Goal: Information Seeking & Learning: Learn about a topic

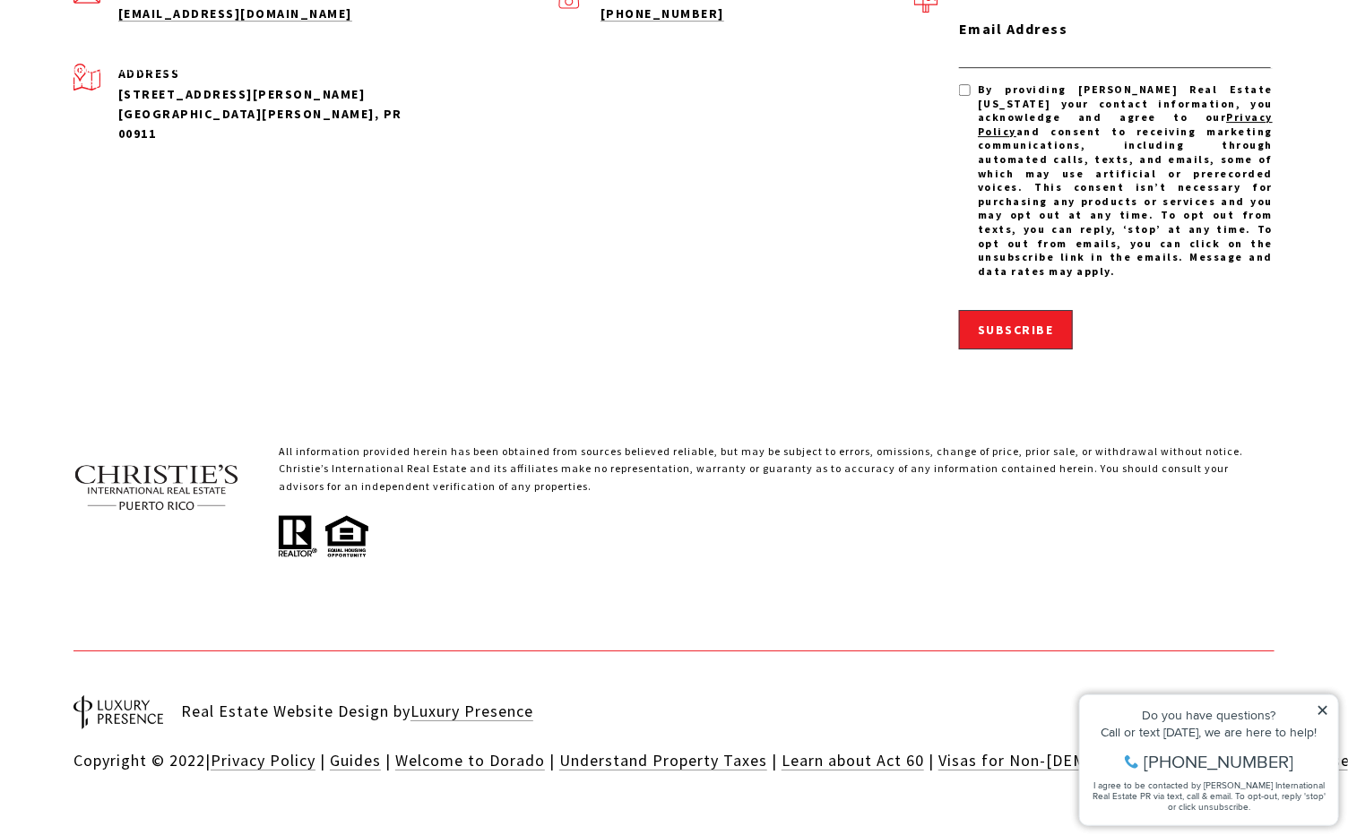
scroll to position [5640, 0]
click at [1320, 708] on icon at bounding box center [1321, 709] width 9 height 9
click at [1316, 712] on icon at bounding box center [1322, 710] width 13 height 13
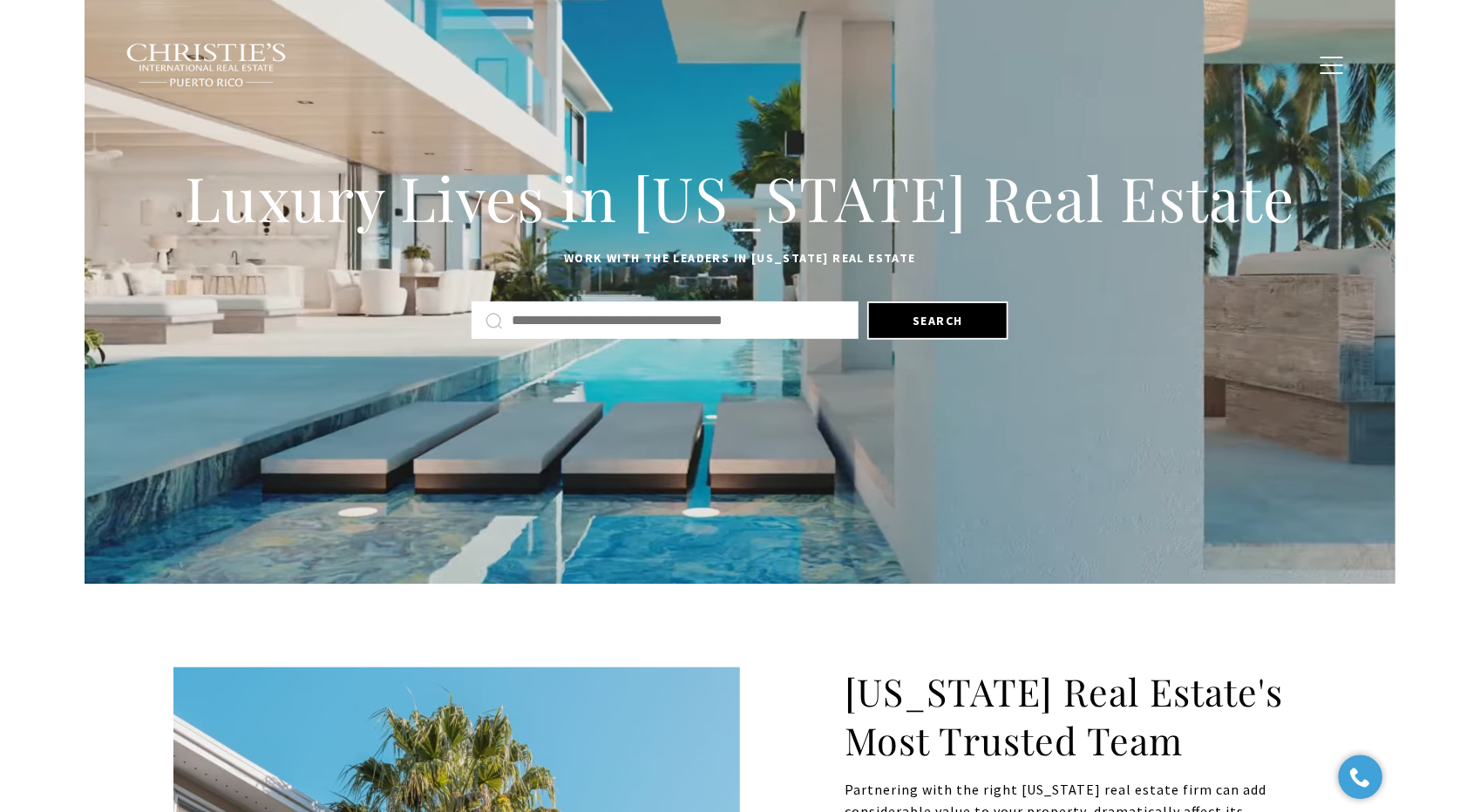
scroll to position [86, 0]
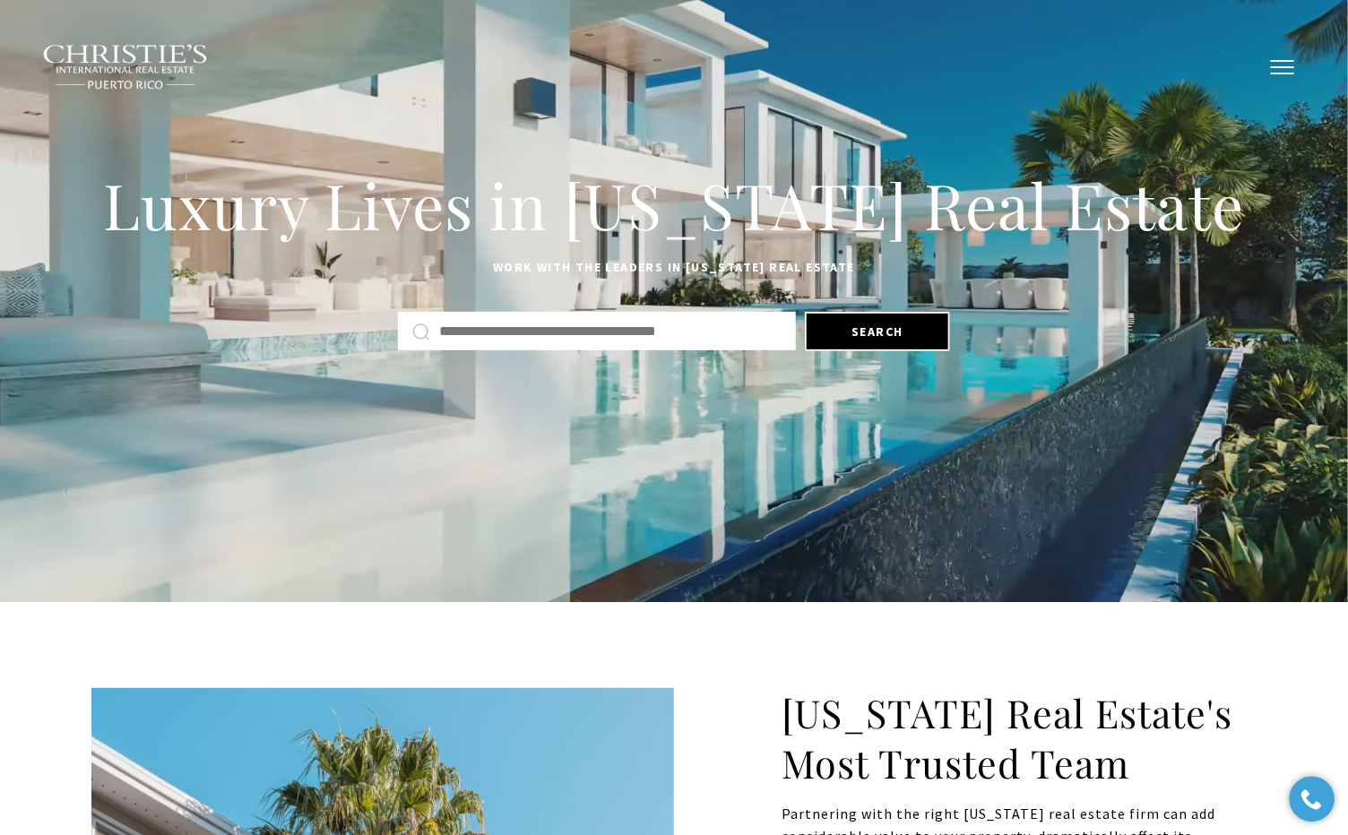
click at [1298, 73] on button "button" at bounding box center [1282, 67] width 47 height 52
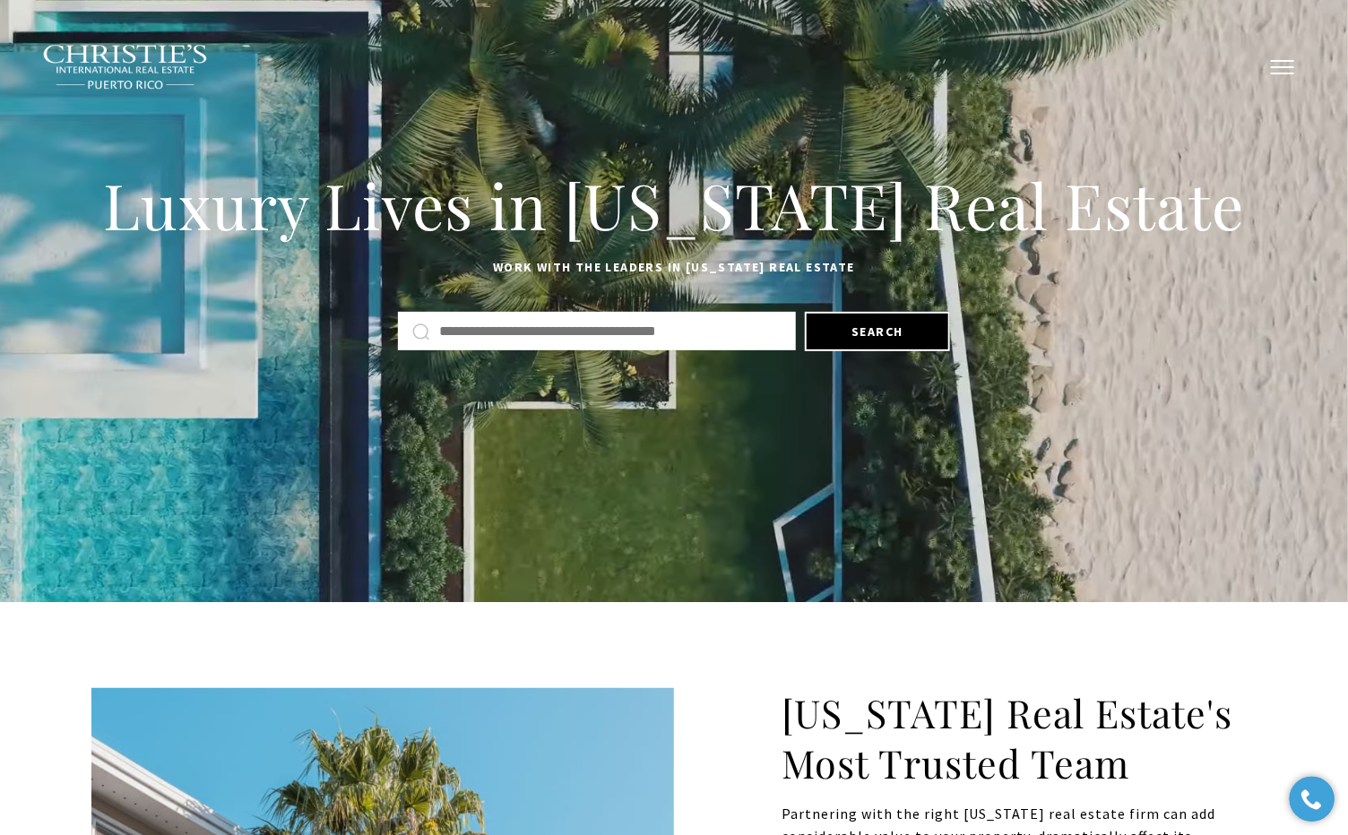
click at [1283, 71] on button "button" at bounding box center [1282, 67] width 47 height 52
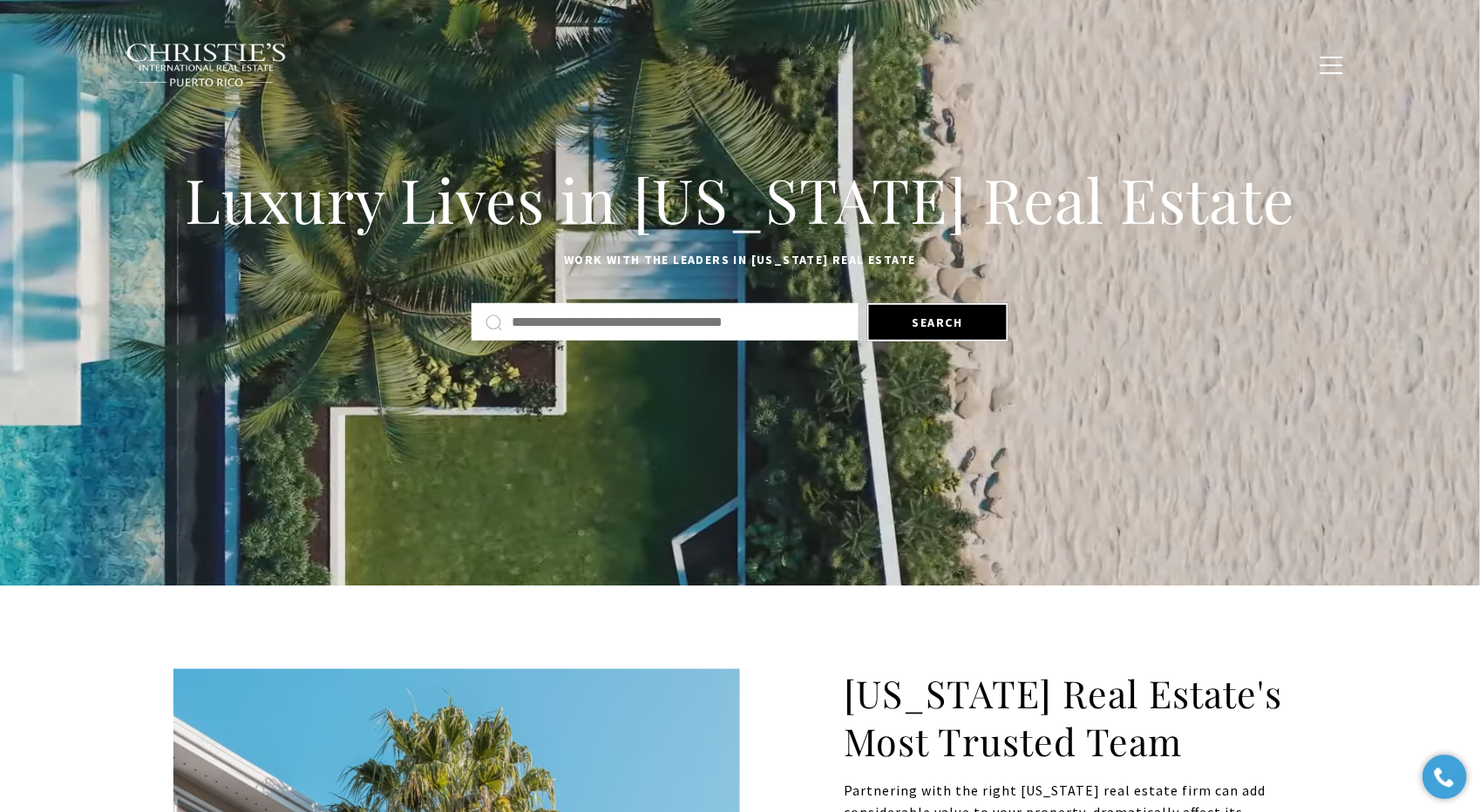
click at [1307, 66] on li "Contact Us" at bounding box center [1257, 64] width 105 height 33
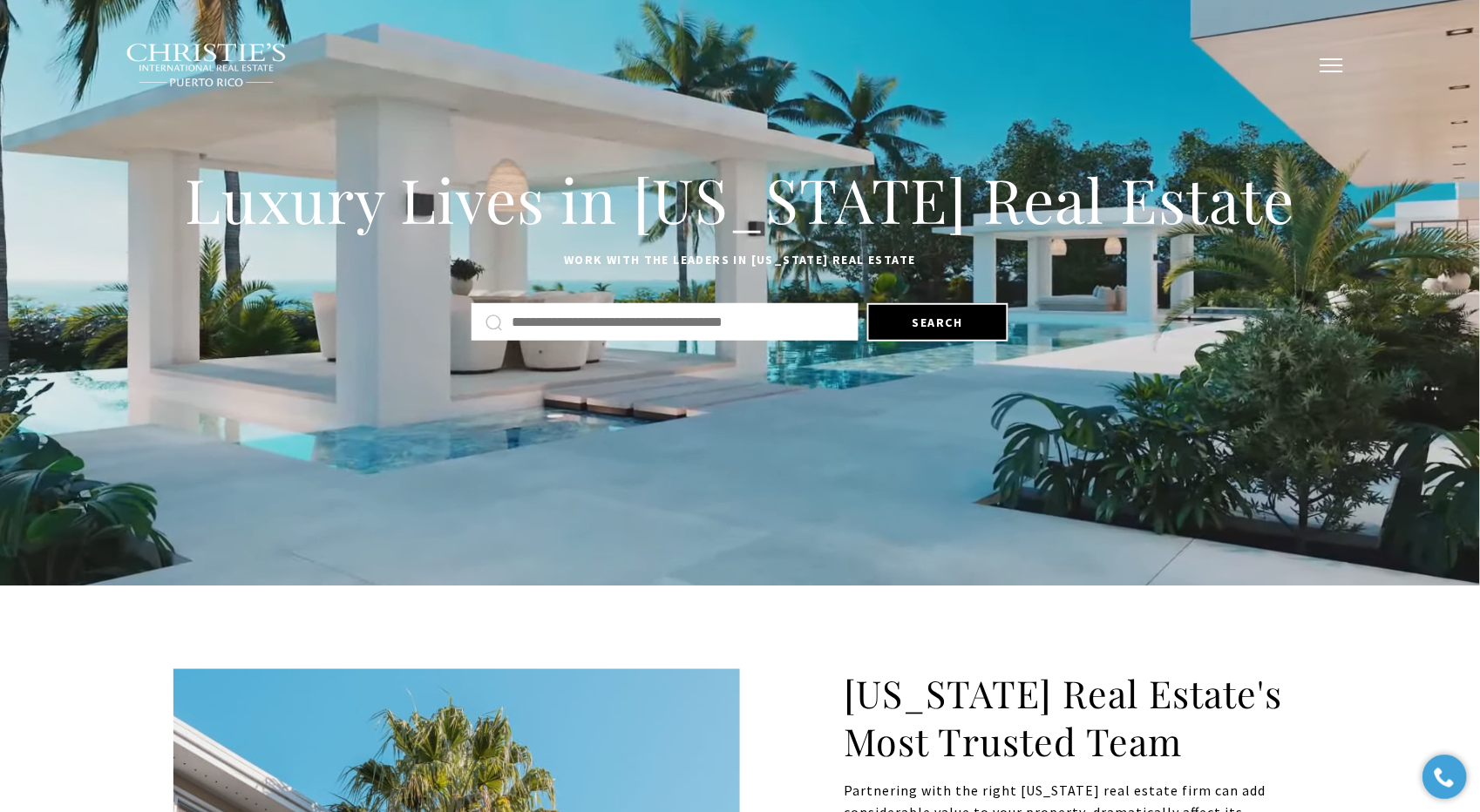
click at [1310, 64] on span "button" at bounding box center [1331, 65] width 22 height 2
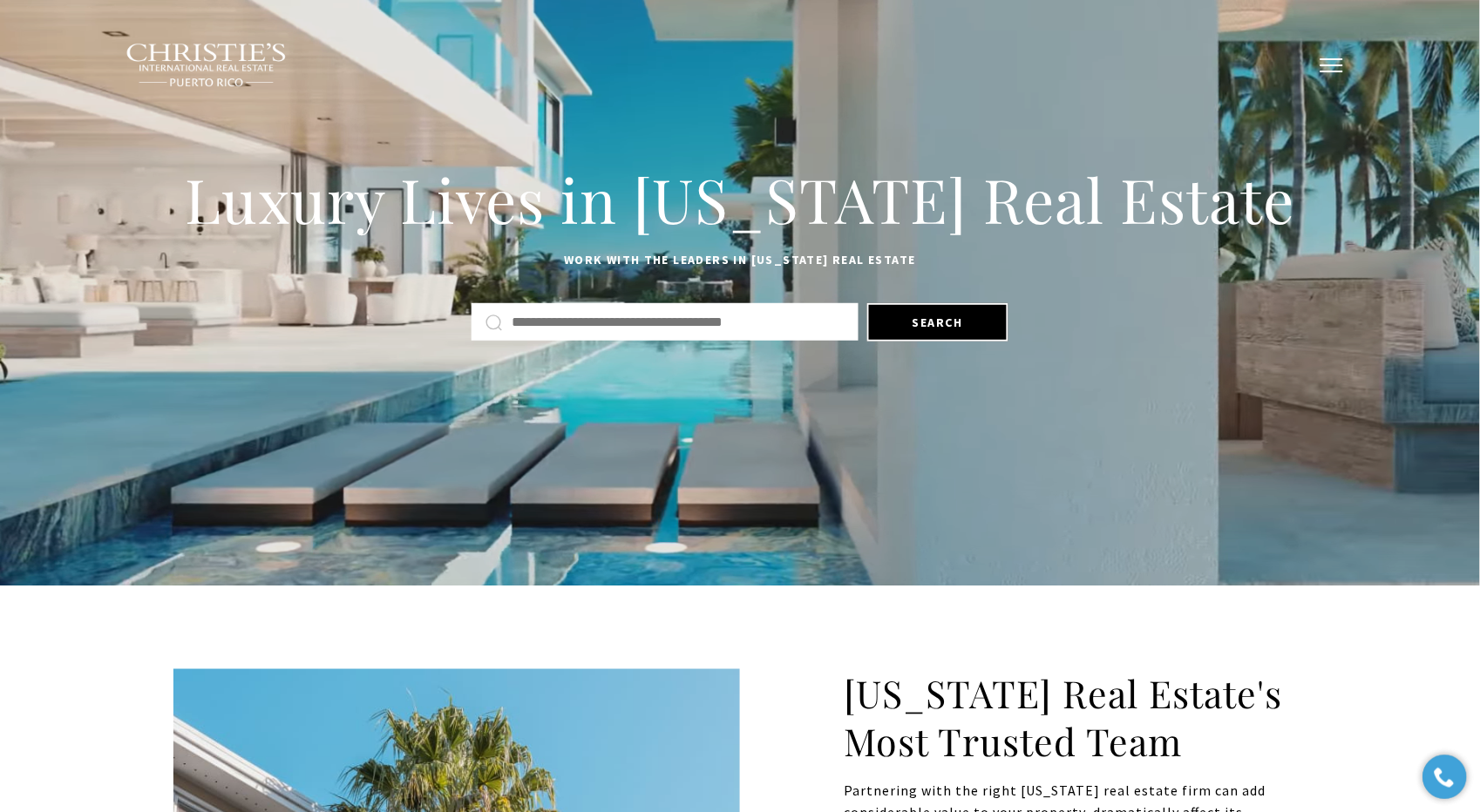
click at [1310, 62] on button "button" at bounding box center [1331, 65] width 46 height 51
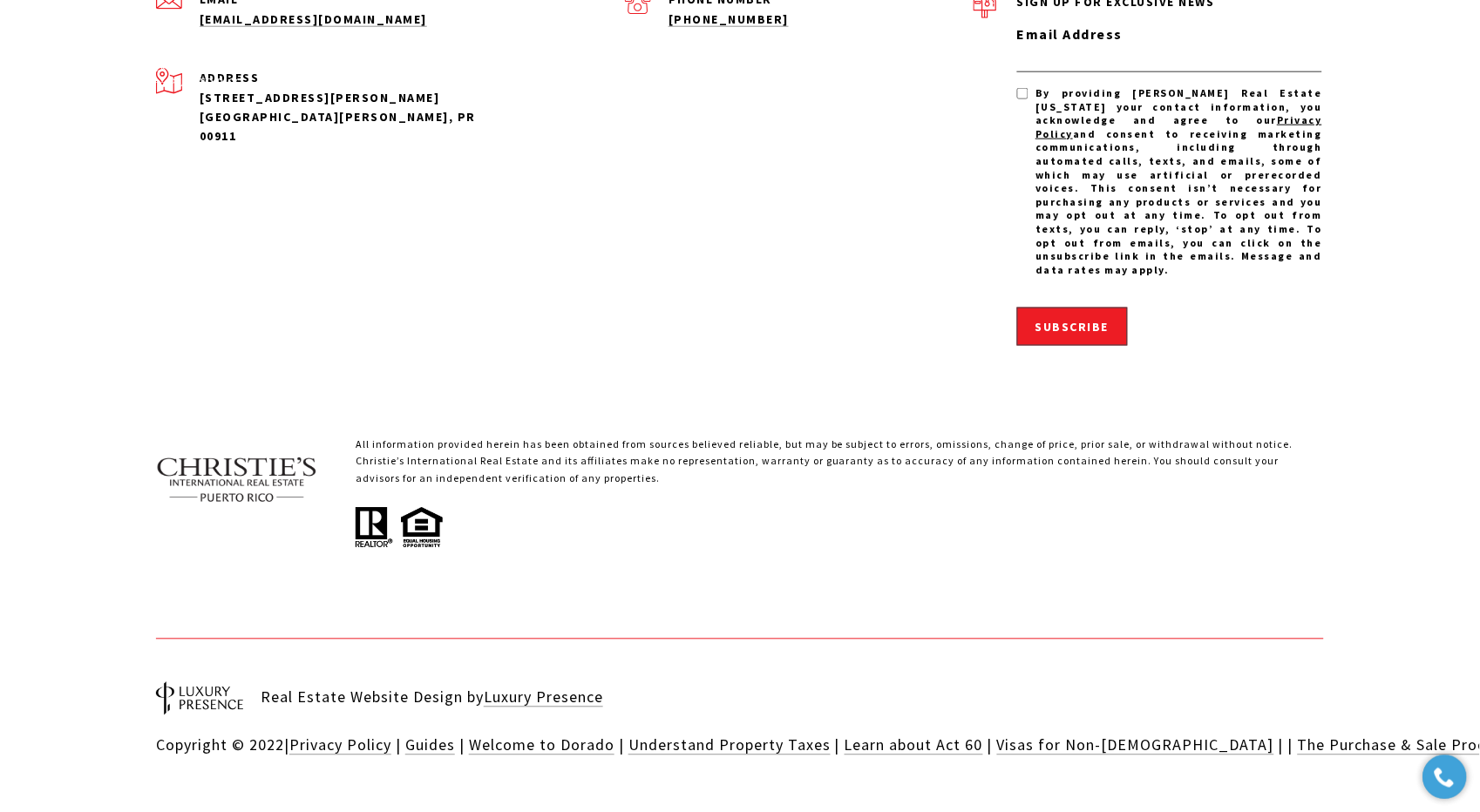
scroll to position [5485, 0]
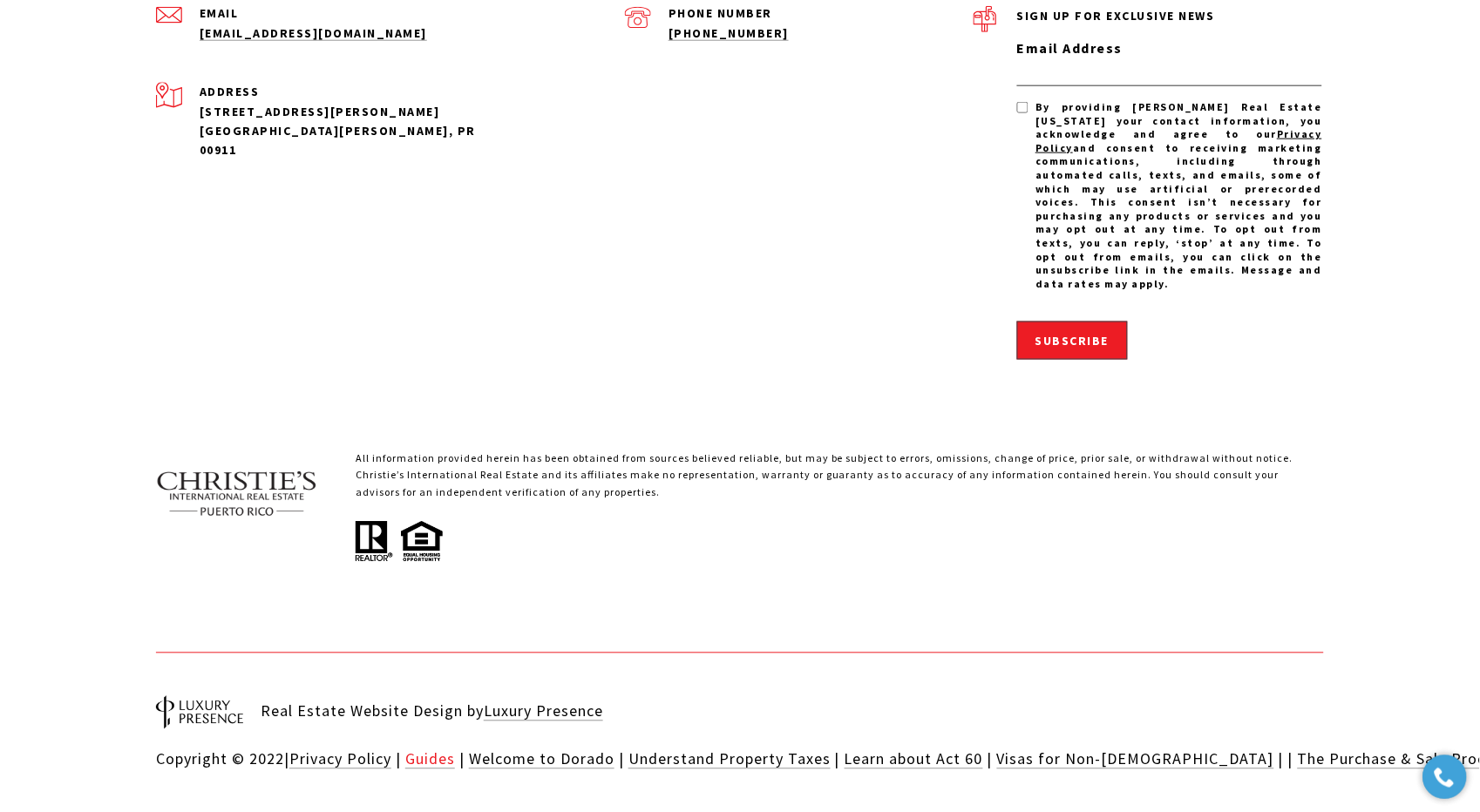
click at [442, 750] on link "Guides" at bounding box center [430, 759] width 50 height 20
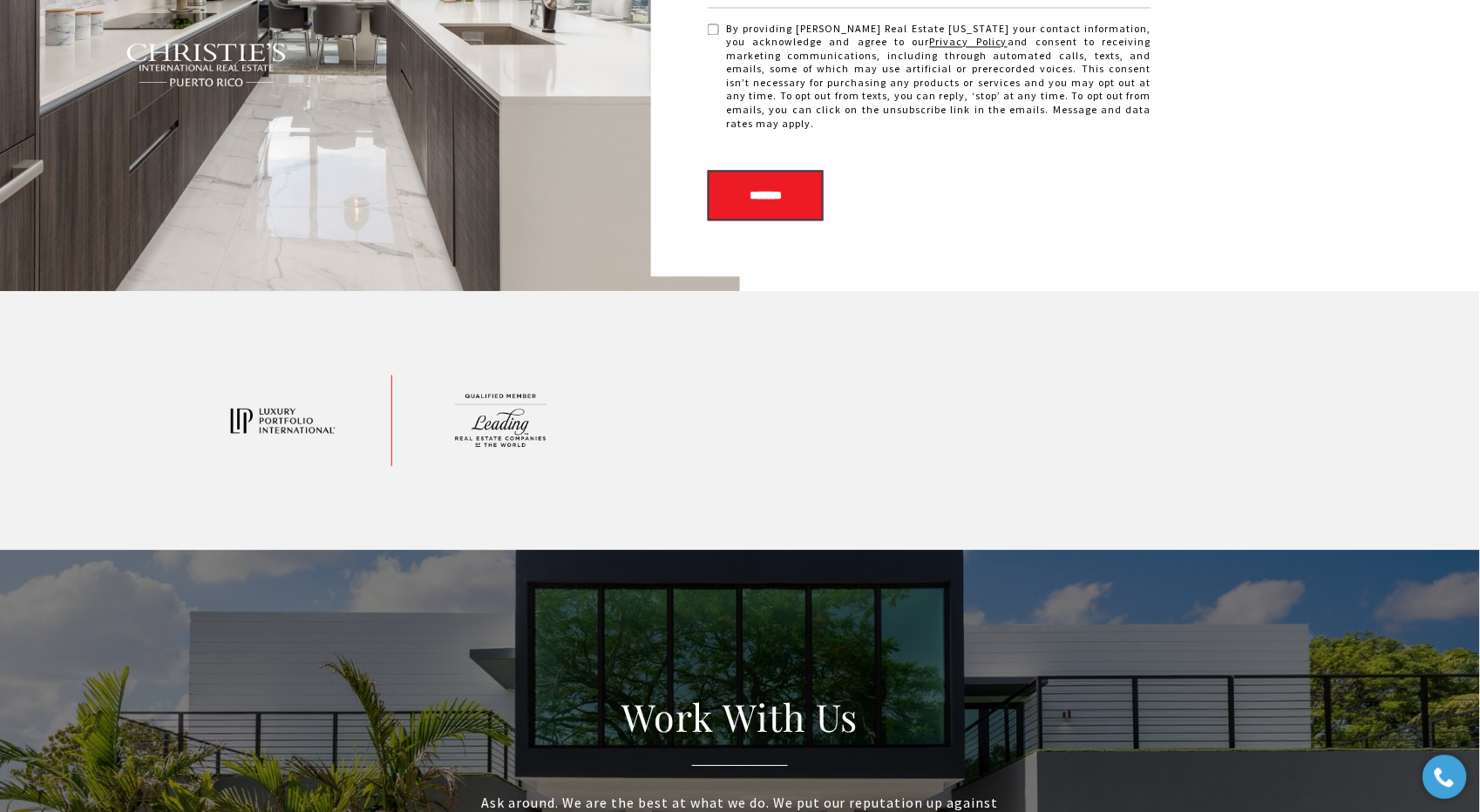
scroll to position [4262, 0]
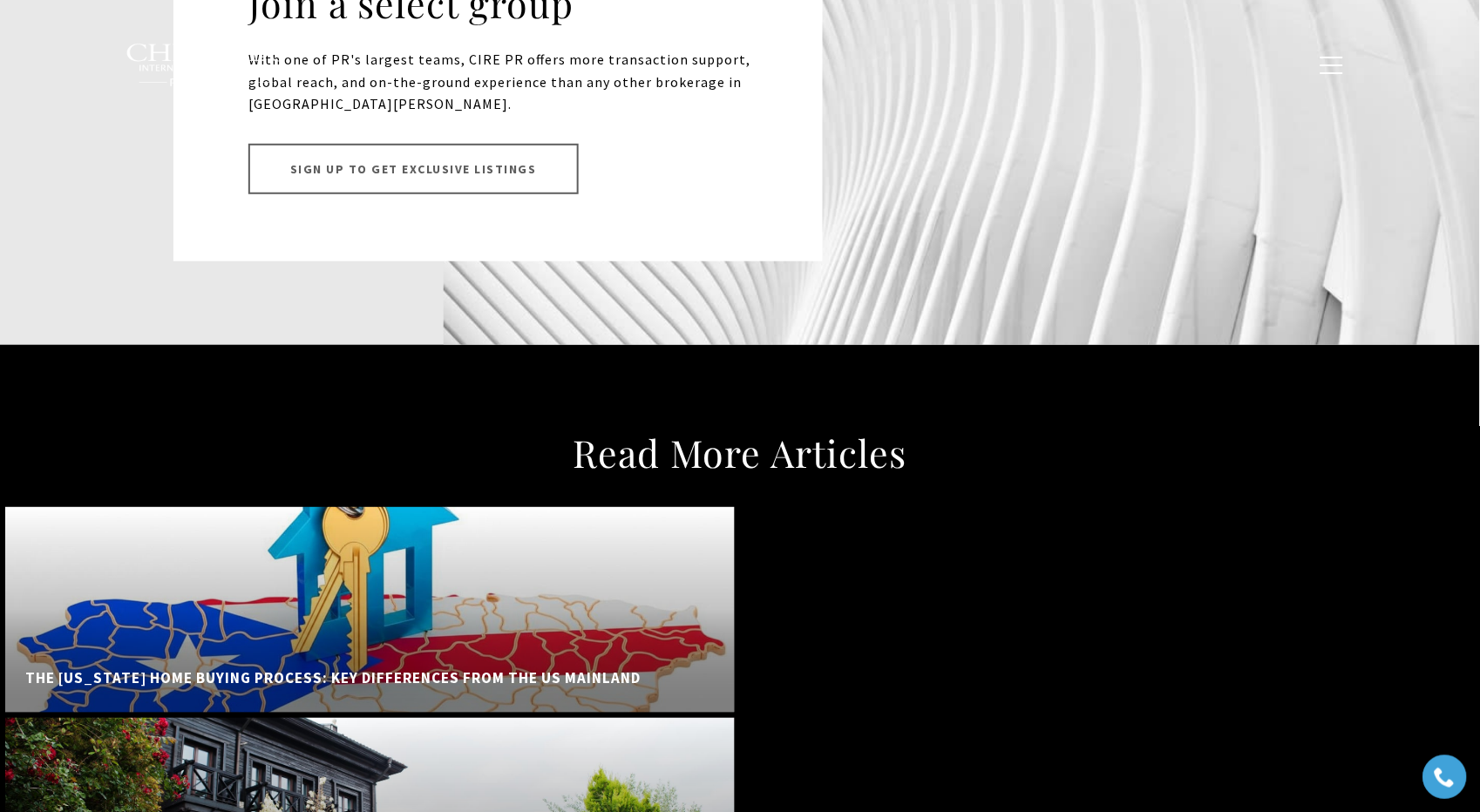
scroll to position [13527, 0]
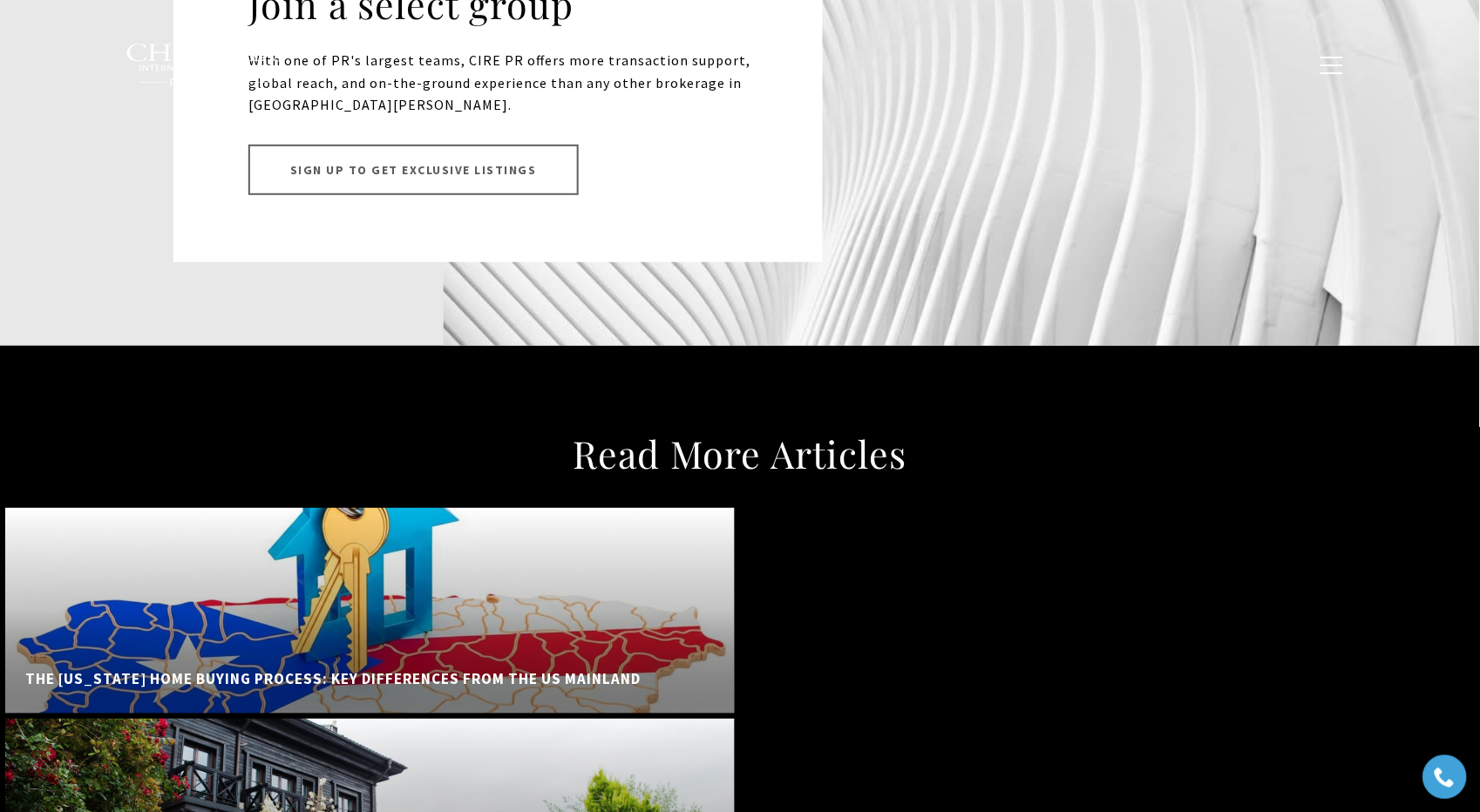
click at [487, 719] on div at bounding box center [370, 822] width 729 height 206
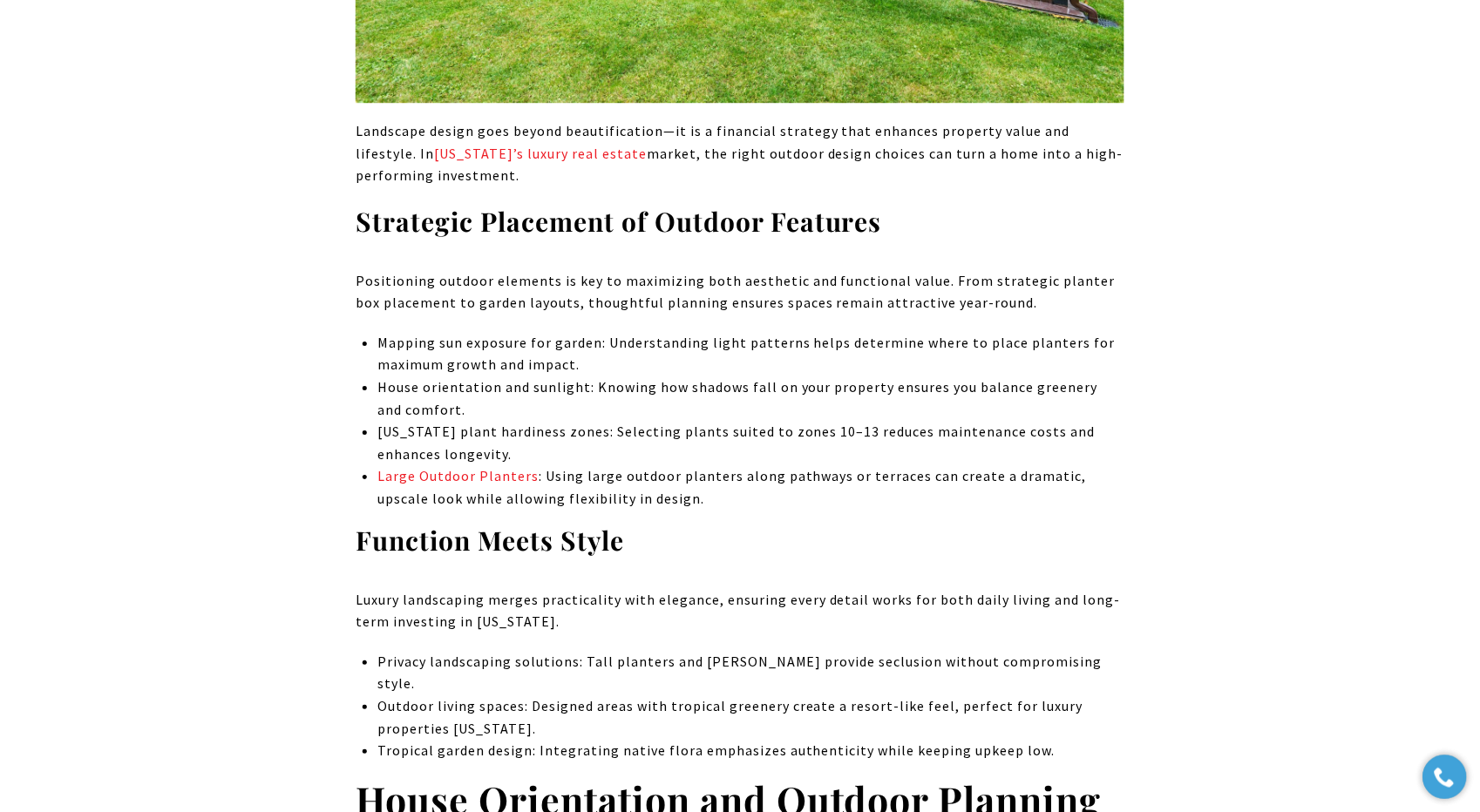
scroll to position [1747, 0]
